Goal: Task Accomplishment & Management: Manage account settings

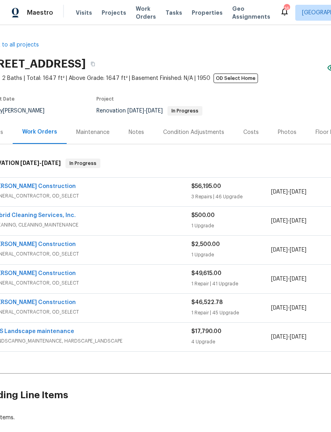
scroll to position [0, 21]
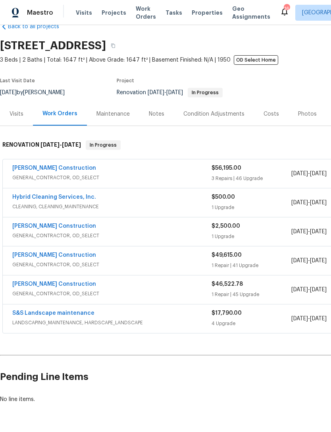
scroll to position [18, 0]
click at [60, 169] on link "[PERSON_NAME] Construction" at bounding box center [54, 168] width 84 height 6
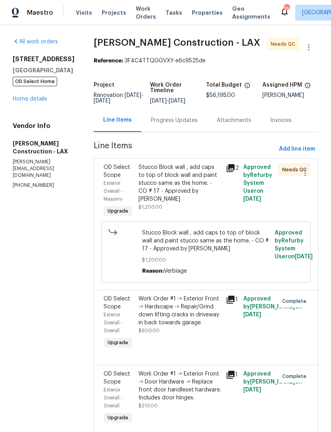
click at [202, 198] on div "Stucco Block wall , add caps to top of block wall and paint stucco same as the …" at bounding box center [180, 183] width 83 height 40
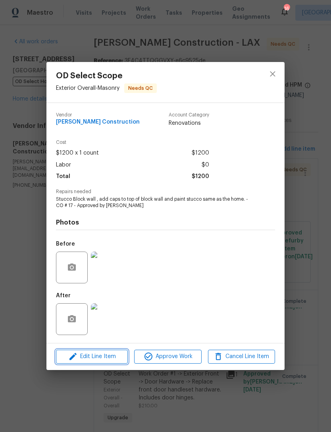
click at [101, 359] on span "Edit Line Item" at bounding box center [91, 357] width 67 height 10
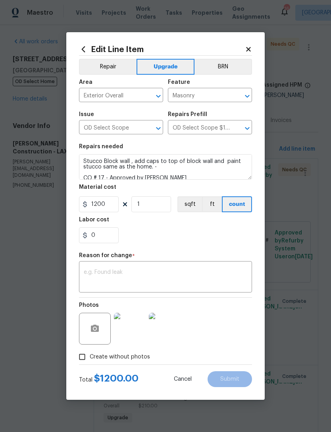
click at [172, 66] on button "Upgrade" at bounding box center [166, 67] width 58 height 16
click at [251, 50] on icon at bounding box center [248, 49] width 7 height 7
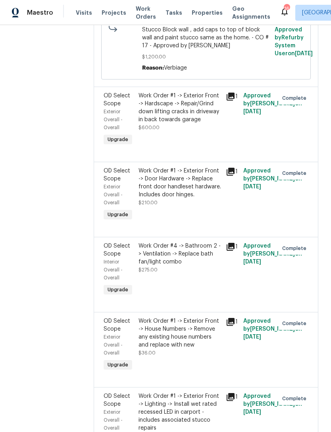
scroll to position [203, 0]
click at [190, 123] on div "Work Order #1 -> Exterior Front -> Hardscape -> Repair/Grind down lifting crack…" at bounding box center [180, 107] width 83 height 32
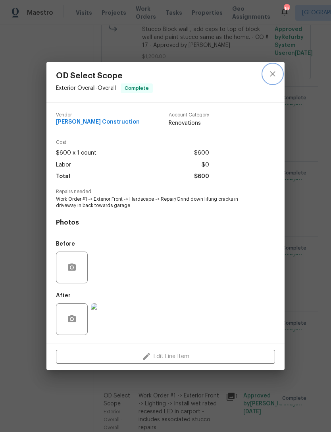
click at [278, 78] on button "close" at bounding box center [273, 73] width 19 height 19
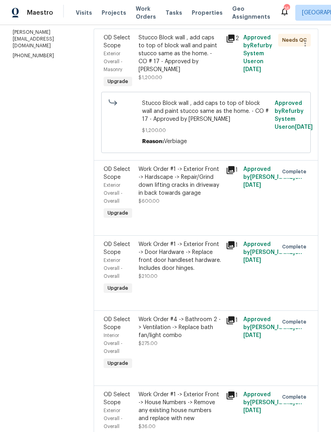
scroll to position [134, 0]
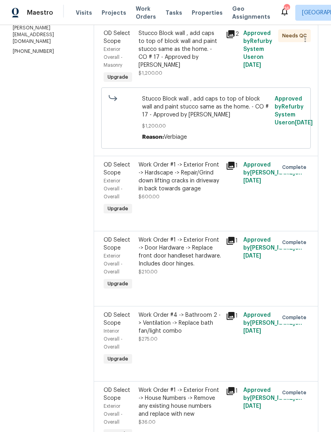
click at [184, 66] on div "Stucco Block wall , add caps to top of block wall and paint stucco same as the …" at bounding box center [180, 49] width 83 height 40
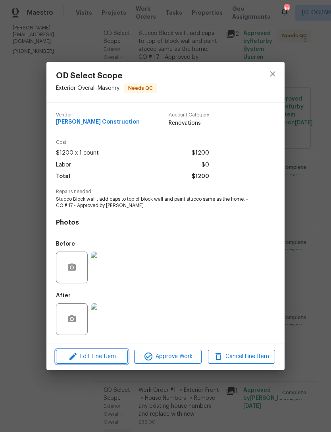
click at [108, 355] on span "Edit Line Item" at bounding box center [91, 357] width 67 height 10
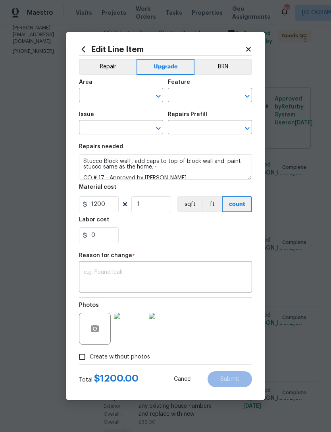
type input "Exterior Overall"
type input "Masonry"
type input "OD Select Scope"
type input "OD Select Scope $1.00"
click at [249, 56] on div "Repair Upgrade BRN Area Exterior Overall ​ Feature Masonry ​ Issue OD Select Sc…" at bounding box center [165, 210] width 173 height 309
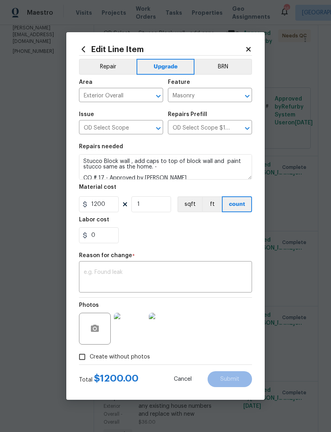
click at [165, 65] on button "Upgrade" at bounding box center [166, 67] width 58 height 16
click at [248, 50] on icon at bounding box center [248, 49] width 7 height 7
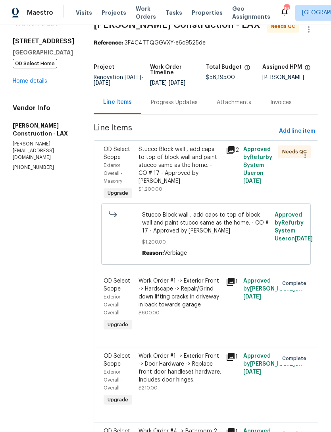
scroll to position [12, 0]
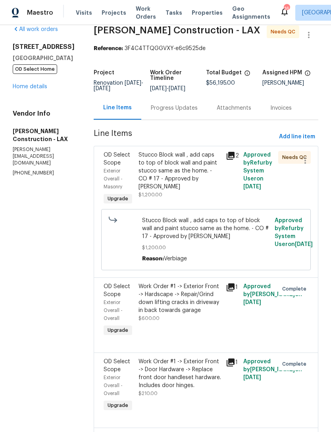
click at [209, 191] on div "Stucco Block wall , add caps to top of block wall and paint stucco same as the …" at bounding box center [180, 171] width 83 height 40
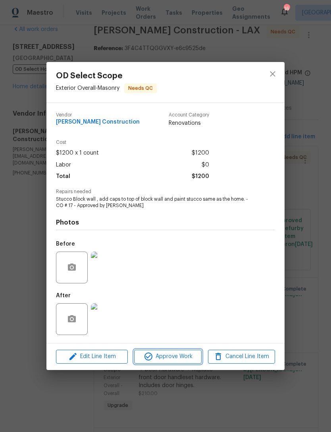
click at [174, 360] on span "Approve Work" at bounding box center [168, 357] width 62 height 10
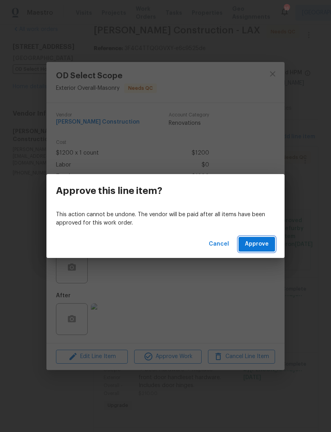
click at [262, 245] on span "Approve" at bounding box center [257, 244] width 24 height 10
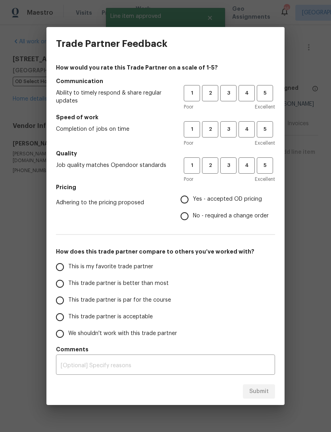
scroll to position [0, 0]
click at [233, 126] on span "3" at bounding box center [228, 129] width 15 height 9
click at [226, 92] on span "3" at bounding box center [228, 93] width 15 height 9
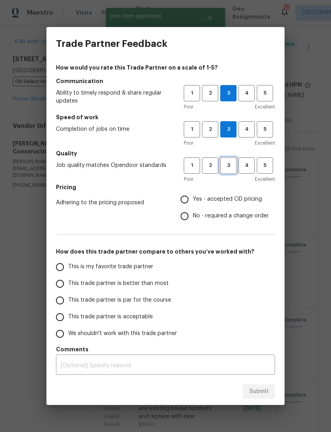
click at [229, 166] on span "3" at bounding box center [228, 165] width 15 height 9
click at [189, 203] on input "Yes - accepted OD pricing" at bounding box center [184, 199] width 17 height 17
radio input "true"
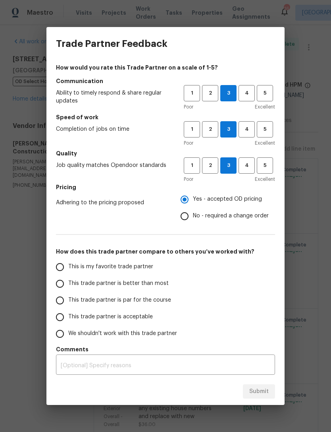
click at [60, 281] on input "This trade partner is better than most" at bounding box center [60, 283] width 17 height 17
click at [267, 397] on button "Submit" at bounding box center [259, 391] width 32 height 15
radio input "true"
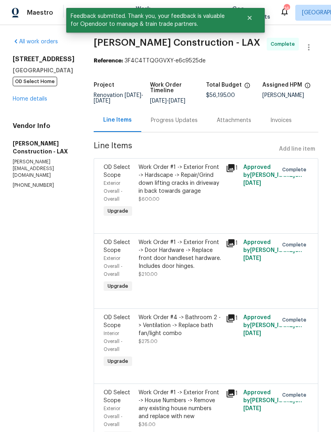
click at [33, 102] on link "Home details" at bounding box center [30, 99] width 35 height 6
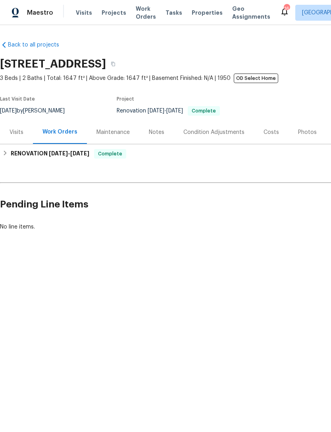
click at [302, 134] on div "Photos" at bounding box center [307, 132] width 19 height 8
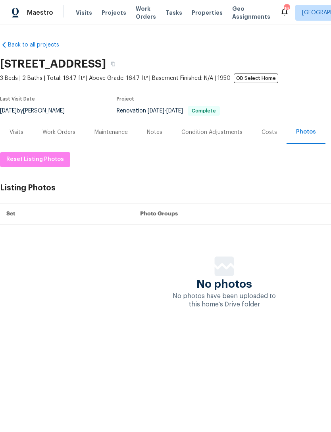
click at [59, 131] on div "Work Orders" at bounding box center [59, 132] width 33 height 8
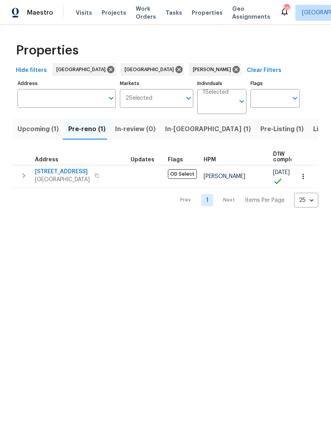
click at [40, 127] on span "Upcoming (1)" at bounding box center [37, 129] width 41 height 11
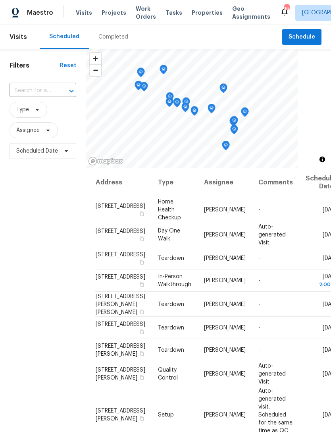
scroll to position [531, 0]
